Goal: Task Accomplishment & Management: Manage account settings

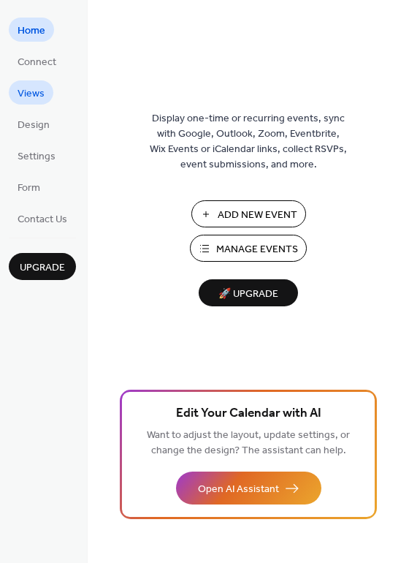
click at [32, 94] on span "Views" at bounding box center [31, 93] width 27 height 15
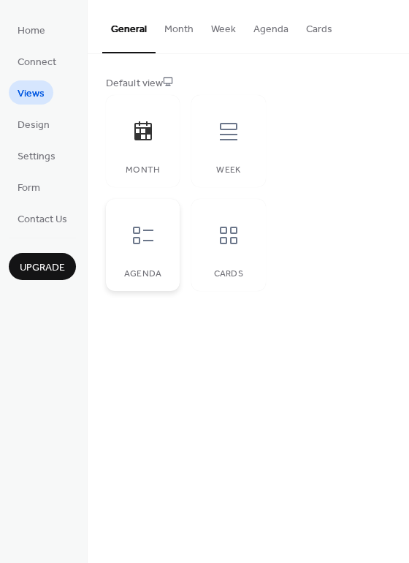
click at [145, 237] on icon at bounding box center [143, 235] width 23 height 23
click at [230, 156] on div "Week" at bounding box center [228, 141] width 74 height 92
click at [217, 244] on icon at bounding box center [228, 235] width 23 height 23
click at [173, 23] on button "Month" at bounding box center [179, 26] width 47 height 52
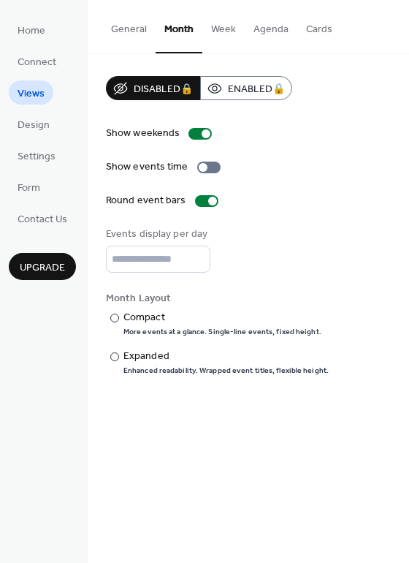
click at [272, 28] on button "Agenda" at bounding box center [271, 26] width 53 height 52
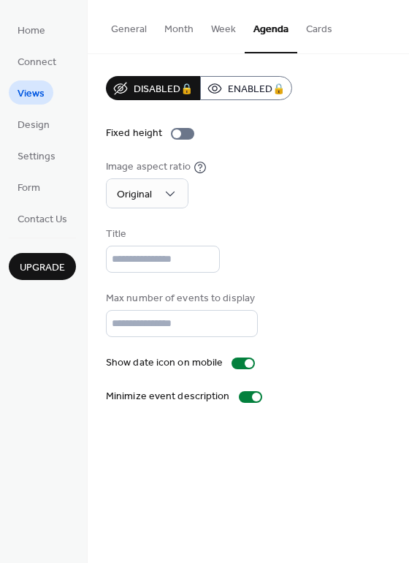
click at [140, 22] on button "General" at bounding box center [128, 26] width 53 height 52
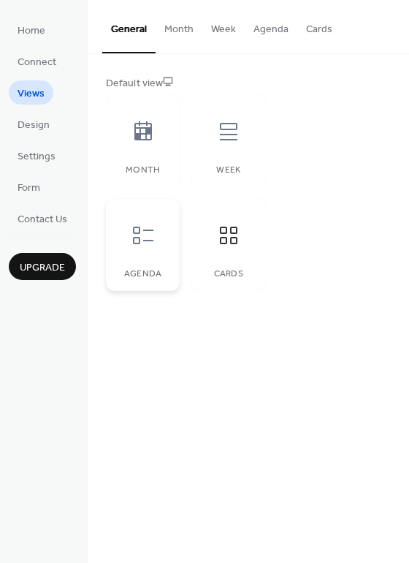
click at [145, 238] on icon at bounding box center [143, 235] width 23 height 23
click at [47, 124] on span "Design" at bounding box center [34, 125] width 32 height 15
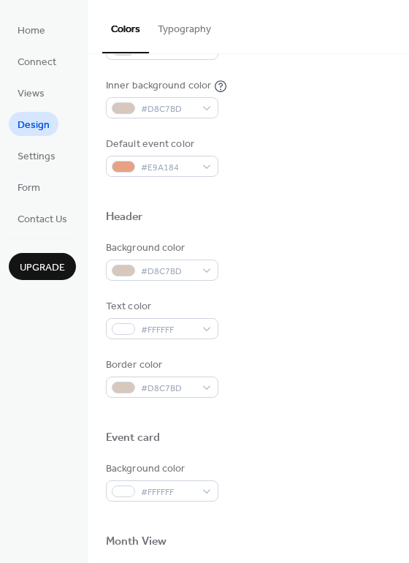
scroll to position [625, 0]
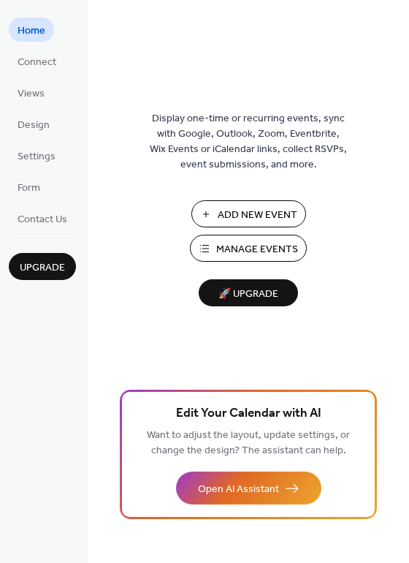
click at [254, 209] on span "Add New Event" at bounding box center [258, 215] width 80 height 15
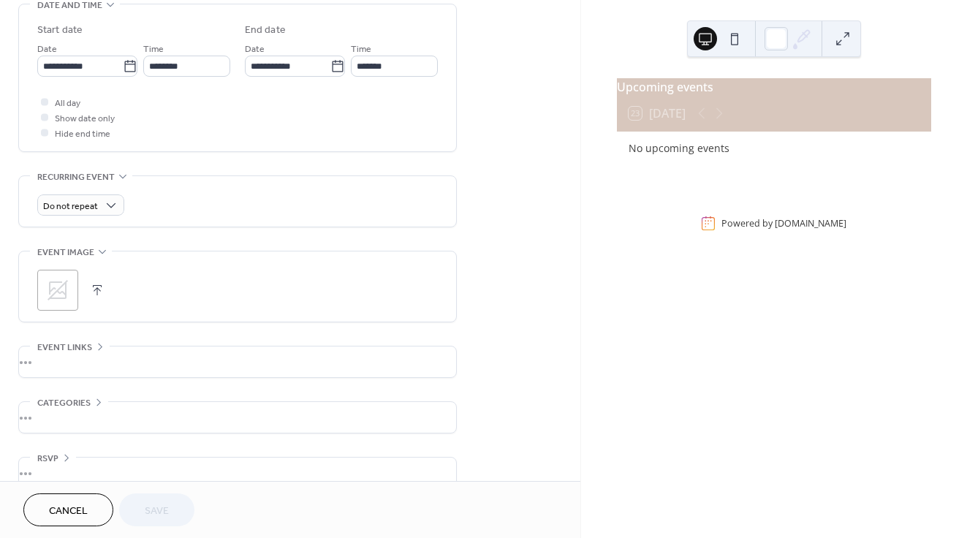
scroll to position [495, 0]
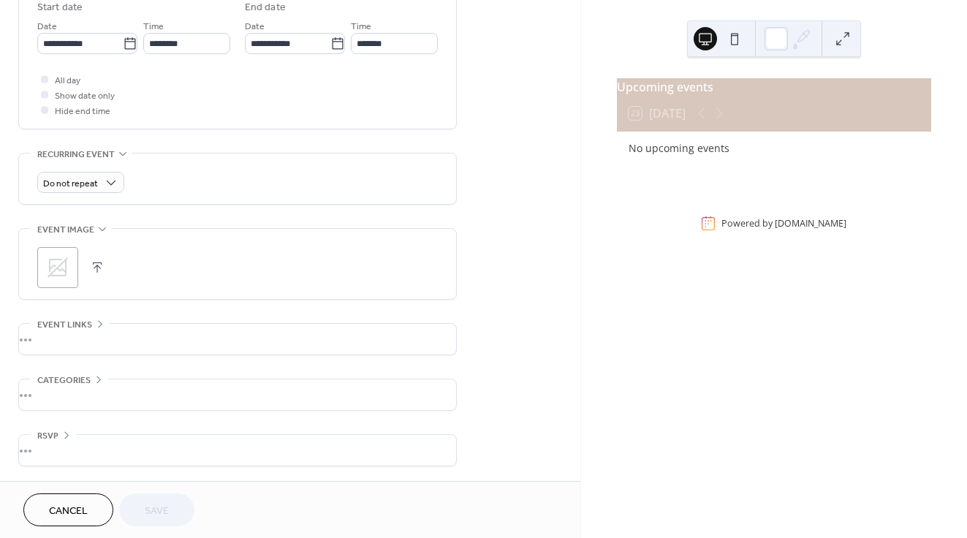
click at [62, 263] on icon at bounding box center [57, 267] width 20 height 20
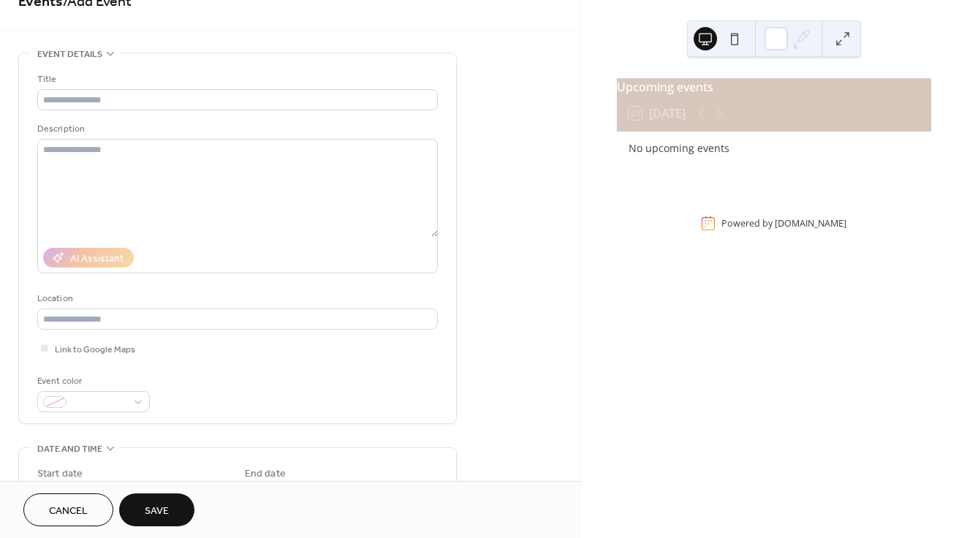
scroll to position [0, 0]
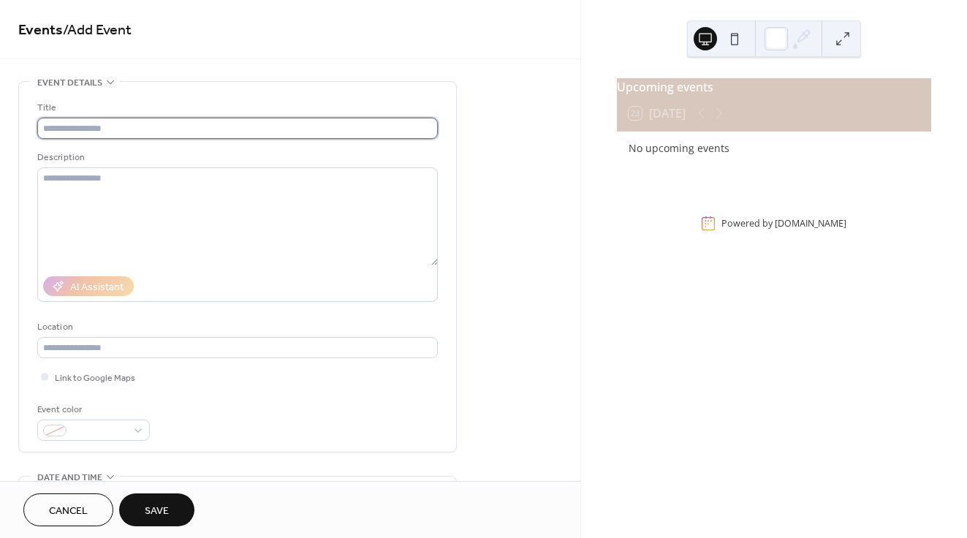
click at [83, 133] on input "text" at bounding box center [237, 128] width 400 height 21
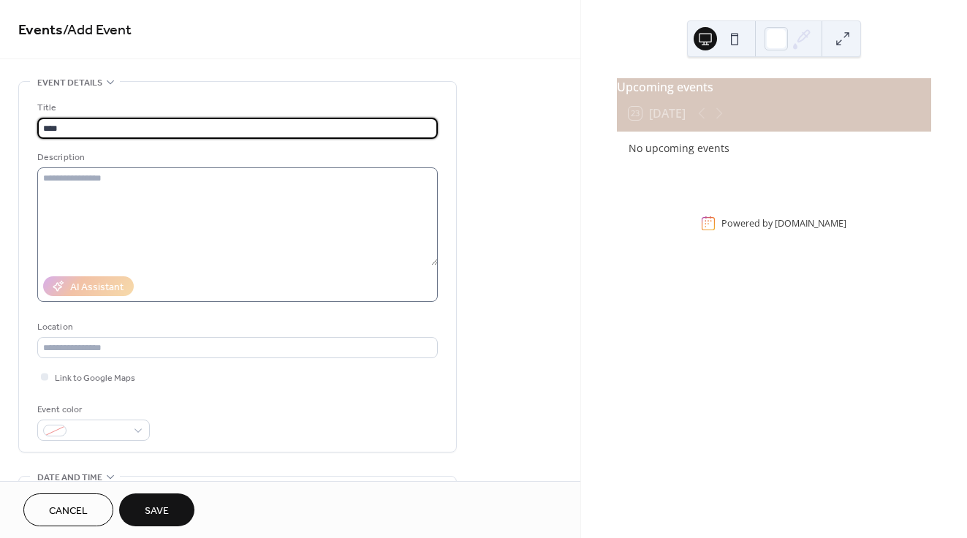
type input "****"
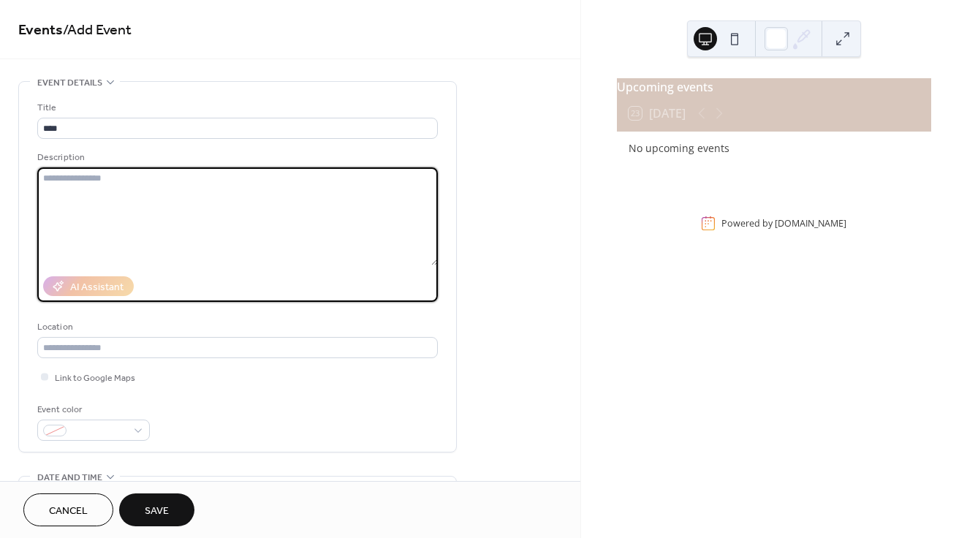
click at [141, 213] on textarea at bounding box center [237, 216] width 400 height 98
type textarea "**********"
click at [101, 342] on input "text" at bounding box center [237, 347] width 400 height 21
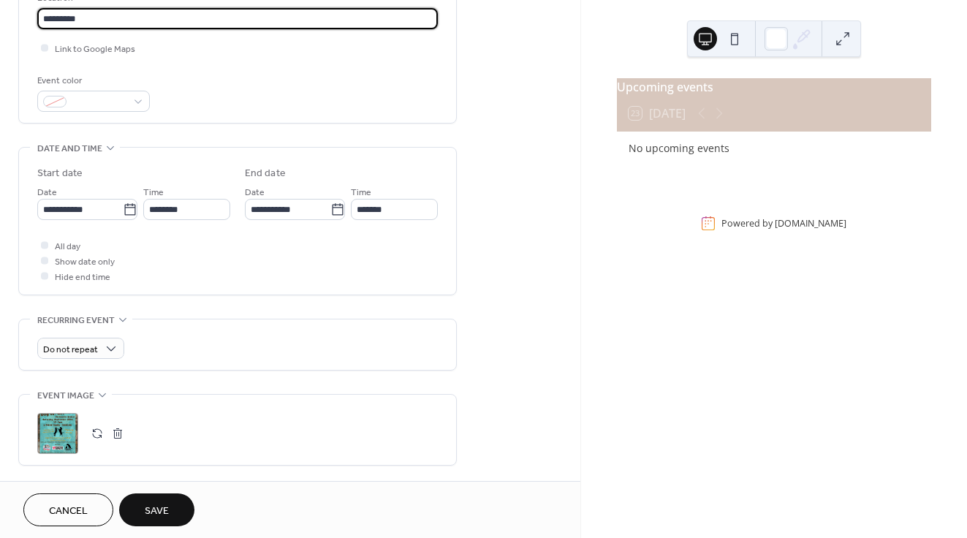
scroll to position [342, 0]
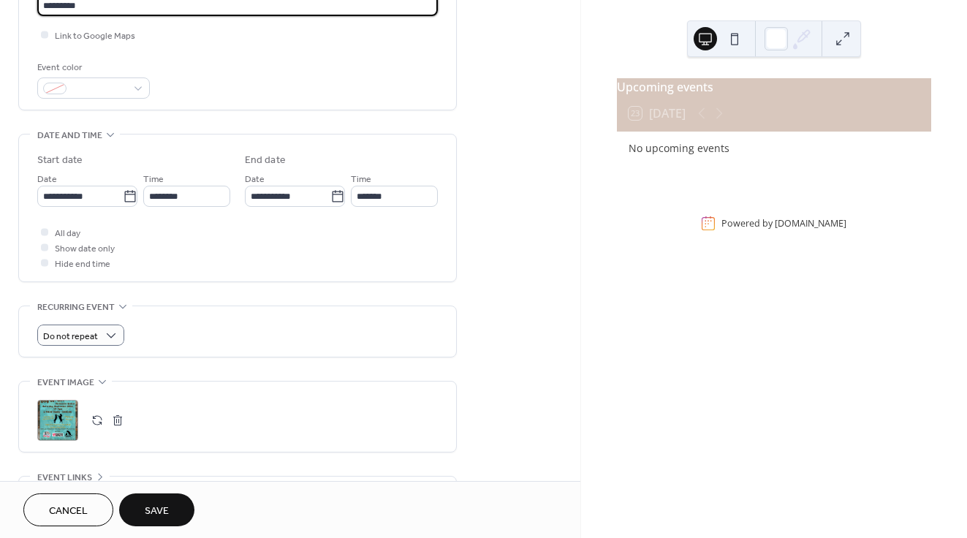
type input "*********"
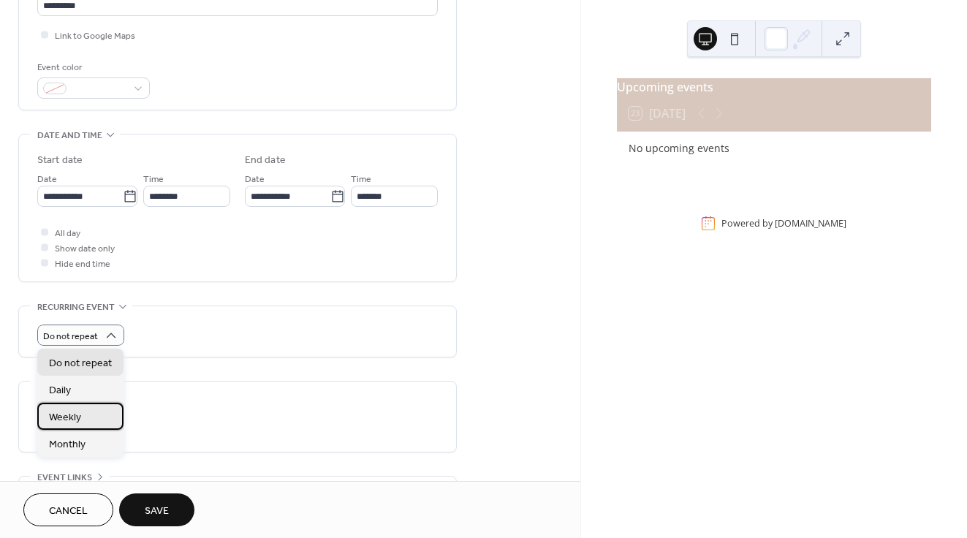
click at [72, 413] on span "Weekly" at bounding box center [65, 417] width 32 height 15
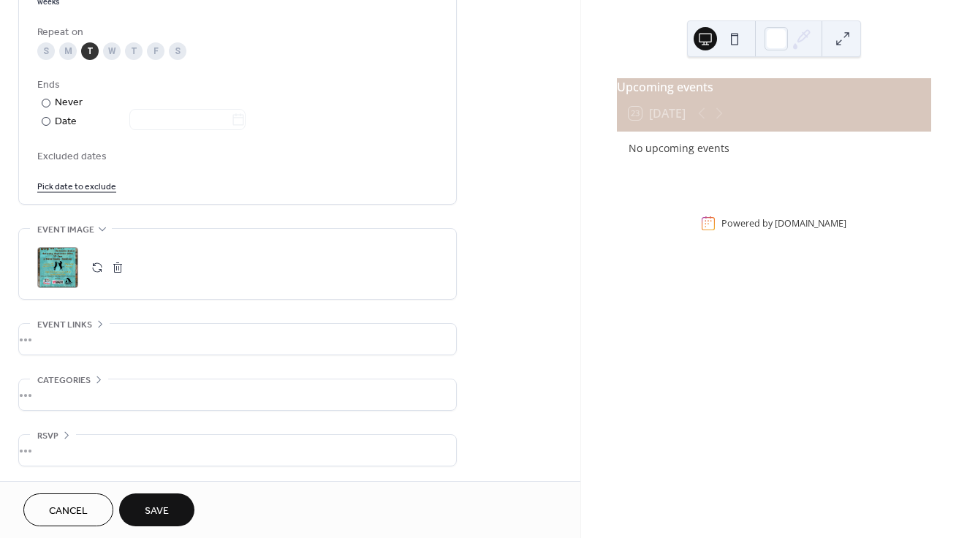
scroll to position [750, 0]
click at [150, 509] on span "Save" at bounding box center [157, 510] width 24 height 15
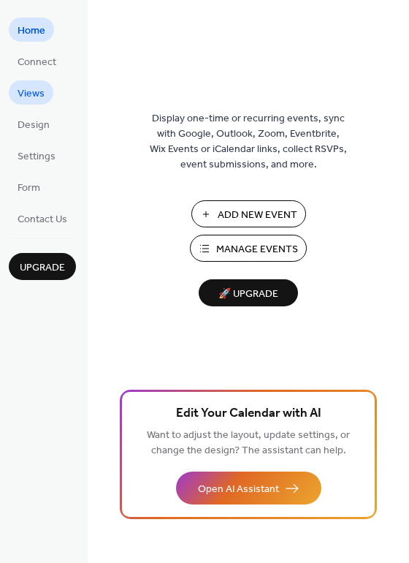
click at [26, 92] on span "Views" at bounding box center [31, 93] width 27 height 15
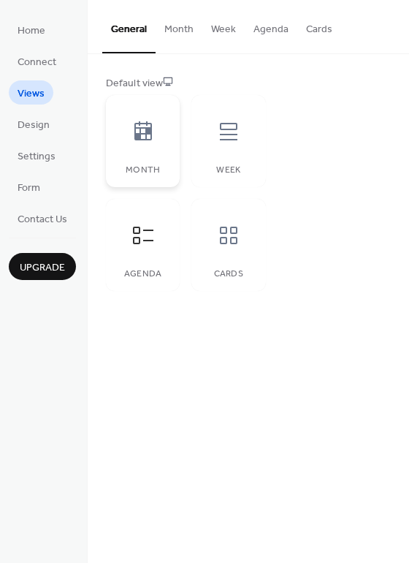
click at [146, 135] on icon at bounding box center [143, 130] width 18 height 19
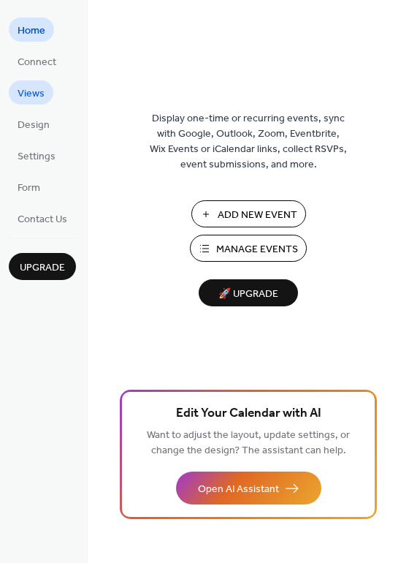
click at [34, 87] on span "Views" at bounding box center [31, 93] width 27 height 15
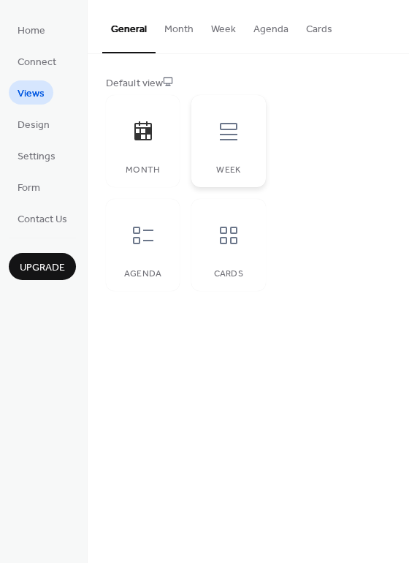
click at [244, 144] on div at bounding box center [229, 132] width 44 height 44
click at [135, 237] on icon at bounding box center [143, 235] width 20 height 18
click at [31, 127] on span "Design" at bounding box center [34, 125] width 32 height 15
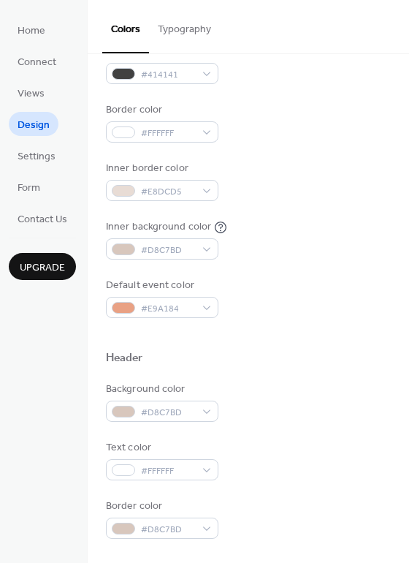
scroll to position [235, 0]
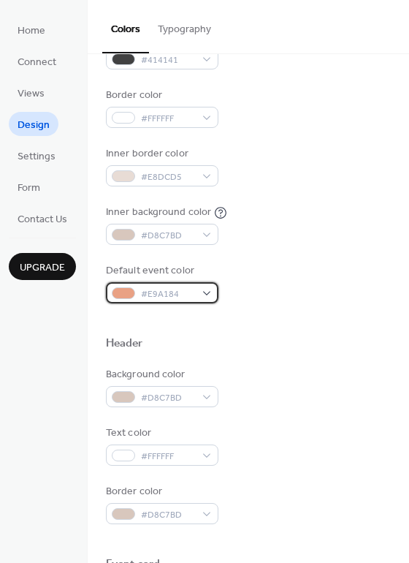
click at [197, 292] on div "#E9A184" at bounding box center [162, 292] width 113 height 21
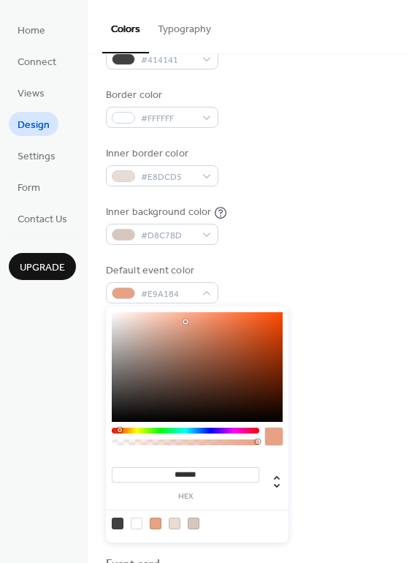
click at [124, 431] on div at bounding box center [186, 430] width 148 height 6
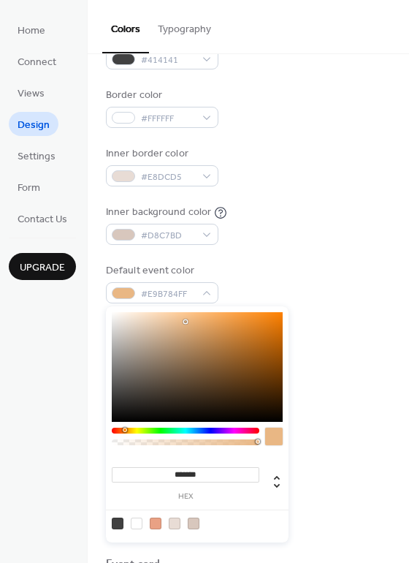
click at [112, 428] on div at bounding box center [186, 430] width 148 height 6
drag, startPoint x: 262, startPoint y: 345, endPoint x: 273, endPoint y: 345, distance: 11.0
click at [273, 345] on div at bounding box center [197, 367] width 171 height 110
click at [180, 430] on div at bounding box center [186, 430] width 148 height 6
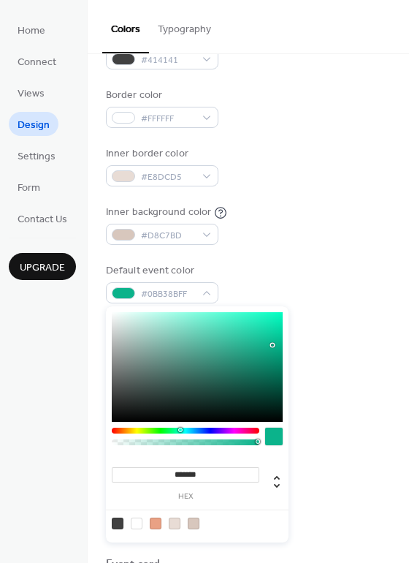
click at [180, 430] on div at bounding box center [180, 429] width 4 height 4
click at [205, 430] on div at bounding box center [186, 430] width 148 height 6
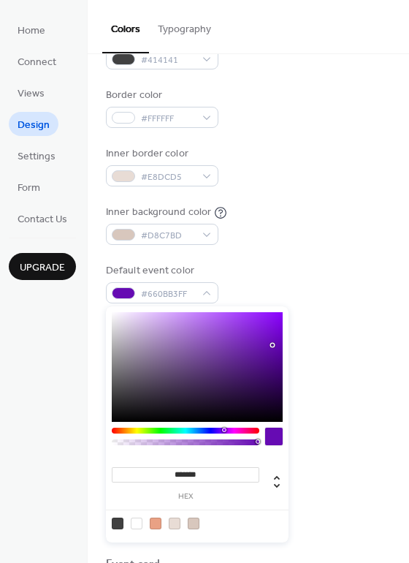
click at [224, 430] on div at bounding box center [186, 430] width 148 height 6
click at [215, 430] on div at bounding box center [186, 430] width 148 height 6
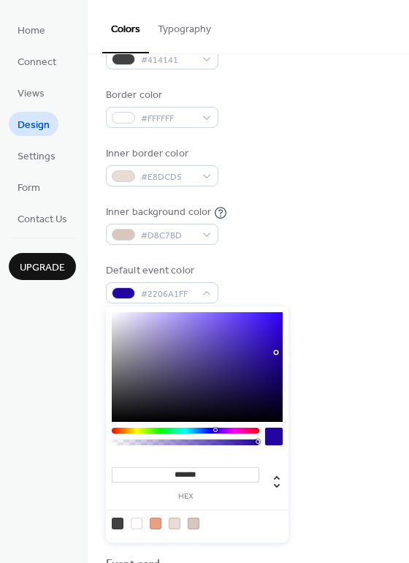
click at [277, 352] on div at bounding box center [197, 367] width 171 height 110
click at [118, 344] on div at bounding box center [197, 367] width 171 height 110
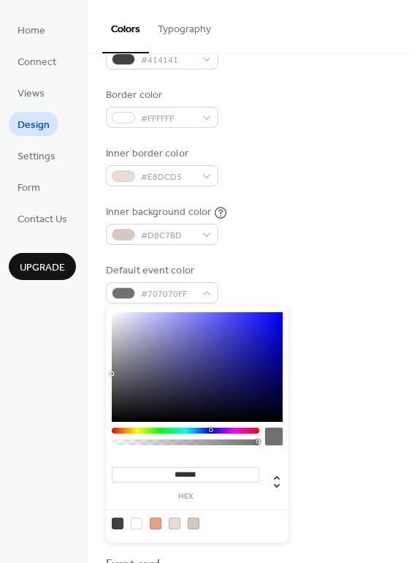
drag, startPoint x: 118, startPoint y: 344, endPoint x: 113, endPoint y: 373, distance: 29.7
click at [113, 373] on div at bounding box center [111, 373] width 3 height 3
type input "*******"
click at [116, 384] on div at bounding box center [197, 367] width 171 height 110
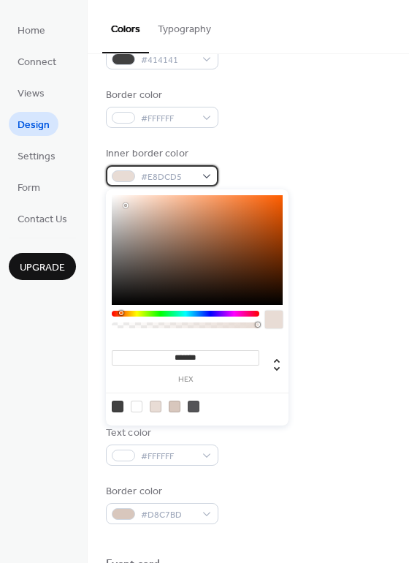
click at [205, 174] on div "#E8DCD5" at bounding box center [162, 175] width 113 height 21
click at [122, 404] on div at bounding box center [118, 406] width 12 height 12
type input "*******"
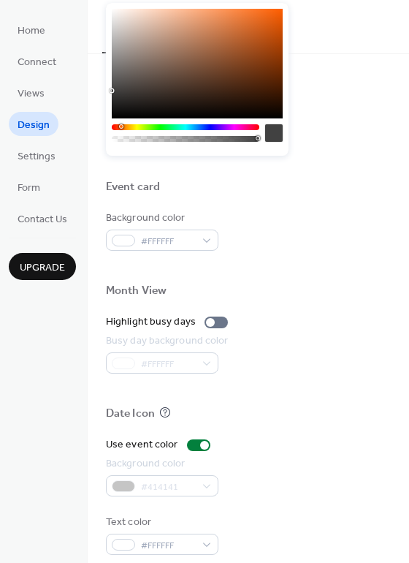
scroll to position [625, 0]
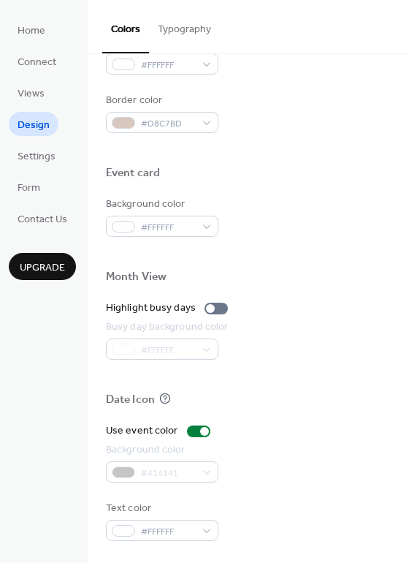
click at [197, 499] on div "Use event color Background color #414141 Text color #FFFFFF" at bounding box center [248, 482] width 285 height 118
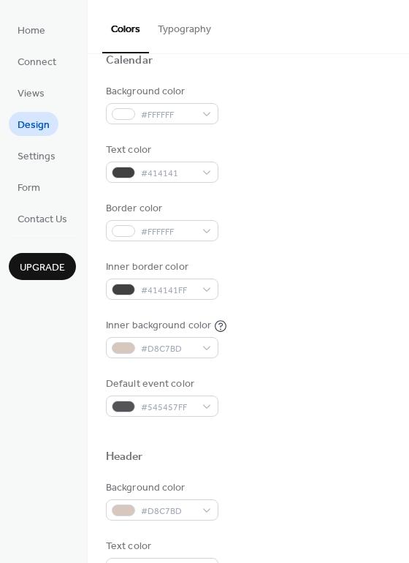
scroll to position [0, 0]
